Goal: Complete application form

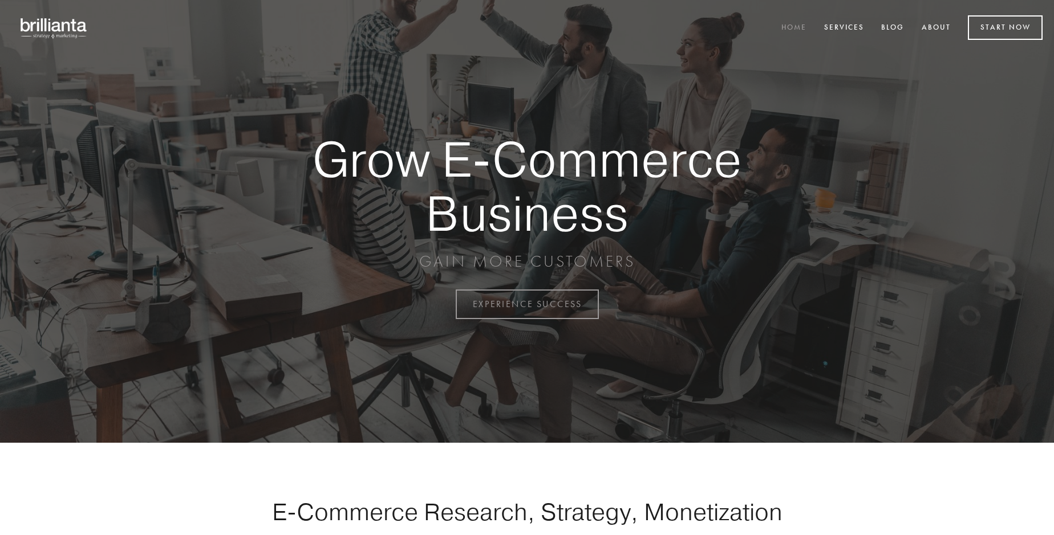
scroll to position [2989, 0]
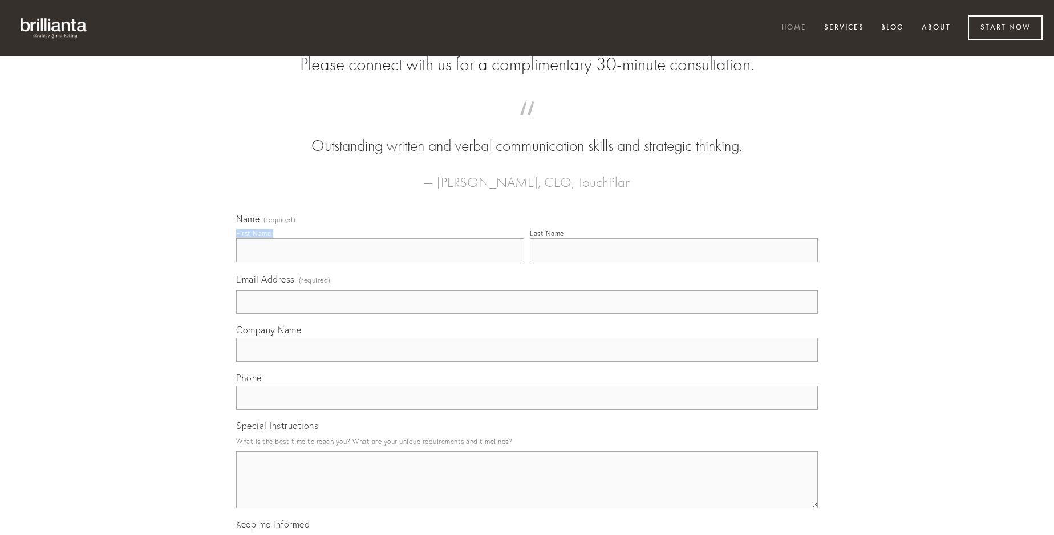
type input "[PERSON_NAME]"
click at [673, 262] on input "Last Name" at bounding box center [674, 250] width 288 height 24
type input "[PERSON_NAME]"
click at [527, 314] on input "Email Address (required)" at bounding box center [527, 302] width 582 height 24
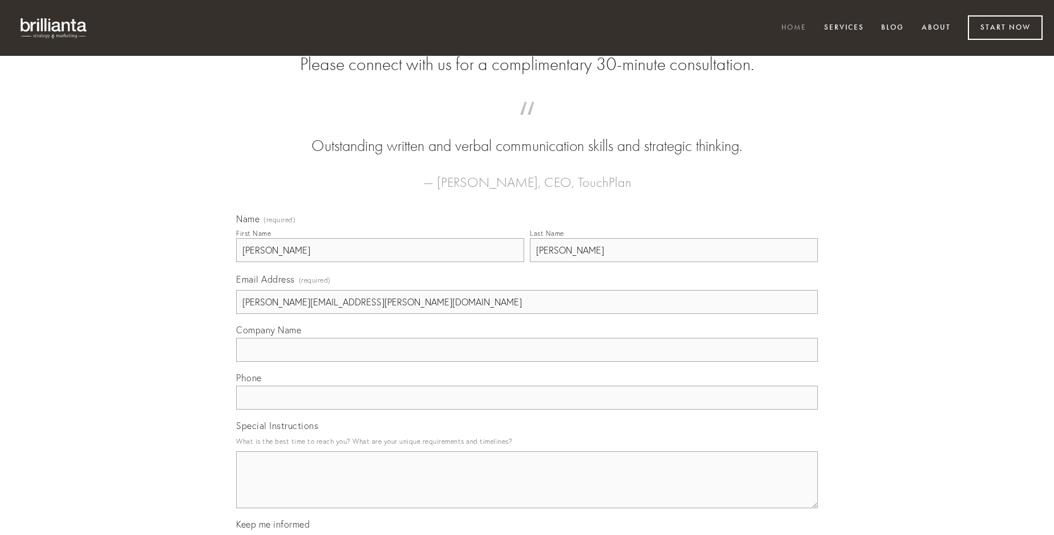
type input "[PERSON_NAME][EMAIL_ADDRESS][PERSON_NAME][DOMAIN_NAME]"
click at [527, 362] on input "Company Name" at bounding box center [527, 350] width 582 height 24
type input "tibi"
click at [527, 410] on input "text" at bounding box center [527, 398] width 582 height 24
click at [527, 490] on textarea "Special Instructions" at bounding box center [527, 480] width 582 height 57
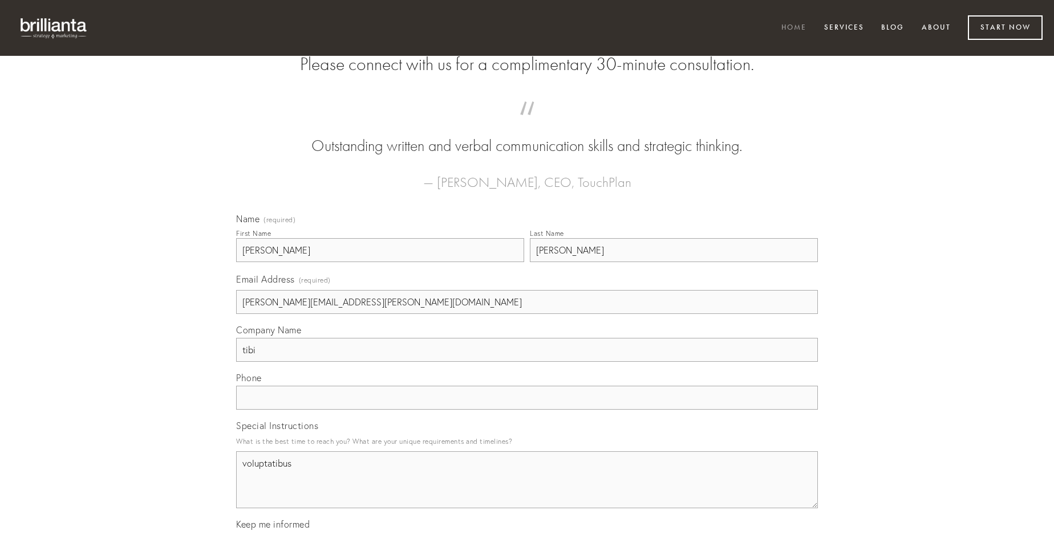
type textarea "voluptatibus"
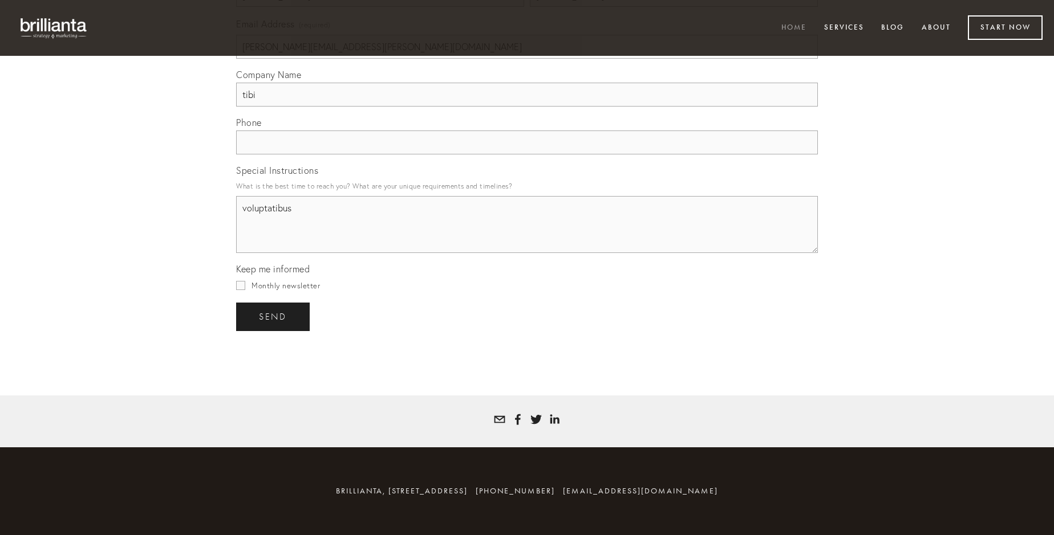
click at [274, 316] on span "send" at bounding box center [273, 317] width 28 height 10
